Goal: Information Seeking & Learning: Learn about a topic

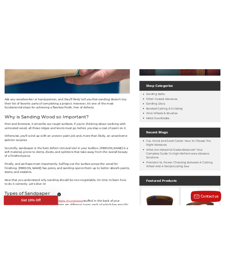
scroll to position [331, 0]
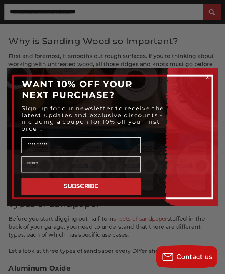
click at [192, 52] on div "Close dialog WANT 10% OFF YOUR NEXT PURCHASE? Sign up for our newsletter to rec…" at bounding box center [112, 137] width 225 height 274
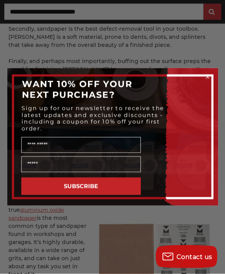
scroll to position [413, 0]
click at [206, 80] on circle "Close dialog" at bounding box center [207, 77] width 7 height 7
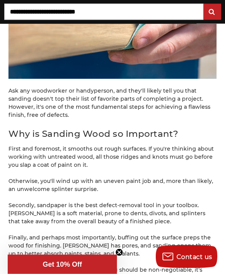
scroll to position [239, 0]
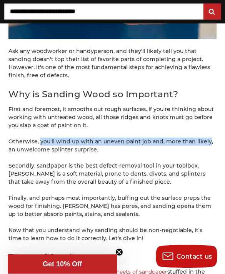
scroll to position [278, 0]
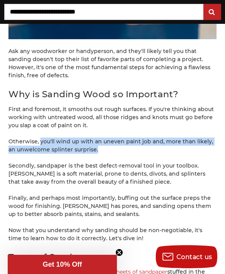
copy p "you'll wind up with an uneven paint job and, more than likely, an unwelcome spl…"
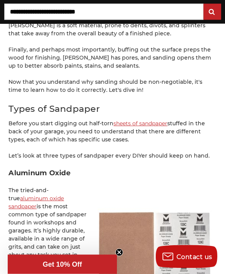
scroll to position [426, 0]
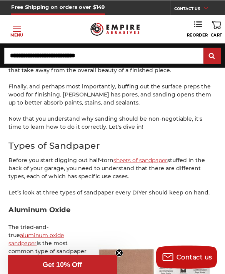
click at [171, 54] on input "Search" at bounding box center [103, 55] width 199 height 16
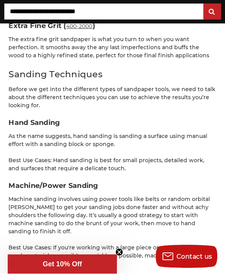
scroll to position [1554, 0]
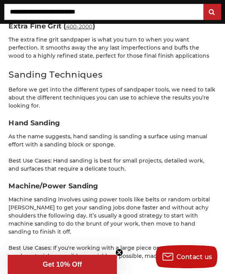
click at [14, 159] on p "Best Use Cases: Hand sanding is best for small projects, detailed work, and sur…" at bounding box center [112, 165] width 208 height 16
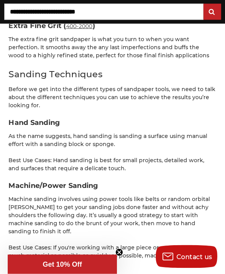
click at [11, 157] on p "Best Use Cases: Hand sanding is best for small projects, detailed work, and sur…" at bounding box center [112, 165] width 208 height 16
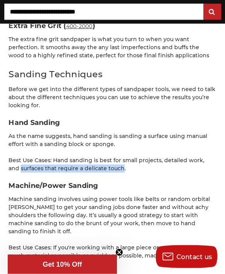
copy p "surfaces that require a delicate touch"
click at [156, 105] on div "Ask any woodworker or handyperson, and they'll likely tell you that sanding doe…" at bounding box center [112, 250] width 208 height 3253
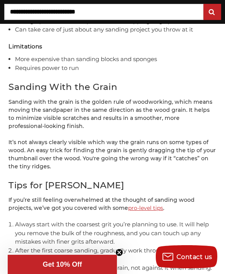
scroll to position [2874, 0]
